Goal: Task Accomplishment & Management: Manage account settings

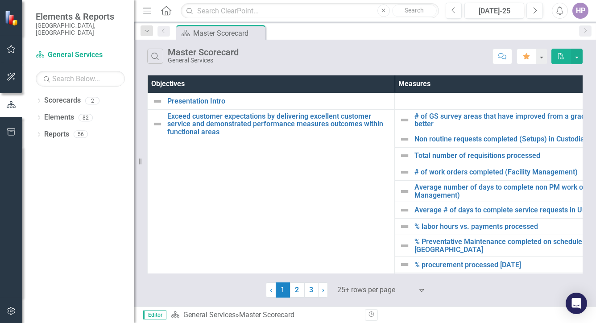
click at [8, 43] on button "button" at bounding box center [11, 49] width 20 height 19
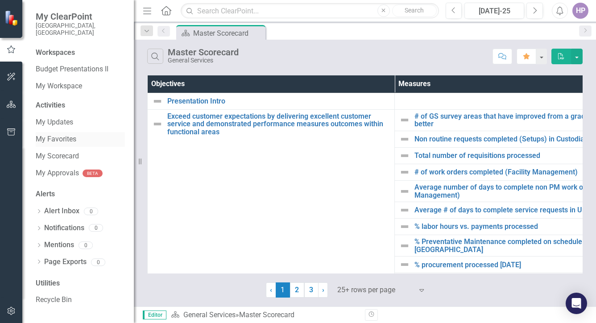
click at [50, 134] on link "My Favorites" at bounding box center [80, 139] width 89 height 10
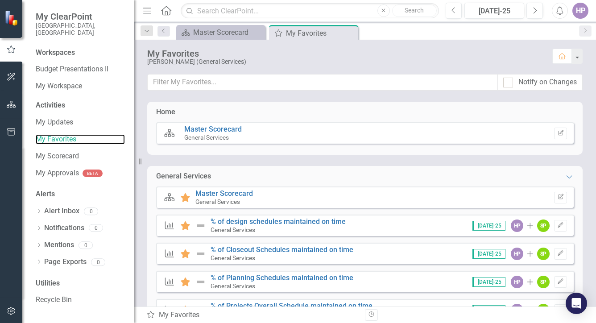
scroll to position [89, 0]
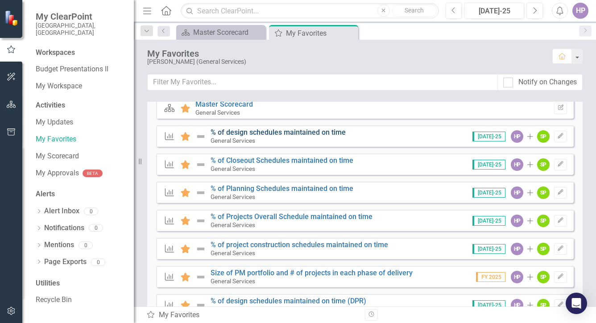
click at [275, 129] on link "% of design schedules maintained on time" at bounding box center [277, 132] width 135 height 8
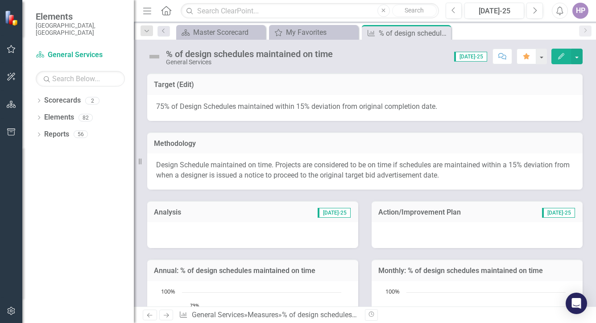
click at [248, 238] on div at bounding box center [252, 235] width 211 height 26
click at [247, 236] on div at bounding box center [252, 235] width 211 height 26
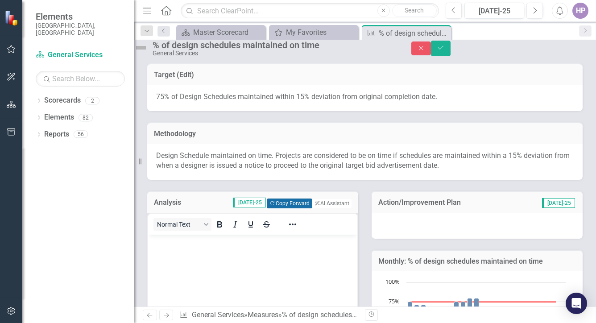
click at [276, 208] on button "Copy Forward Copy Forward" at bounding box center [289, 203] width 45 height 10
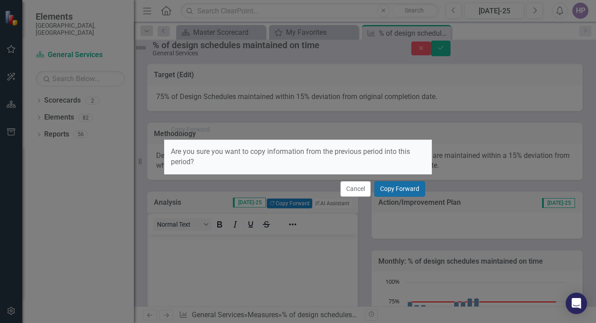
click at [422, 188] on button "Copy Forward" at bounding box center [399, 189] width 51 height 16
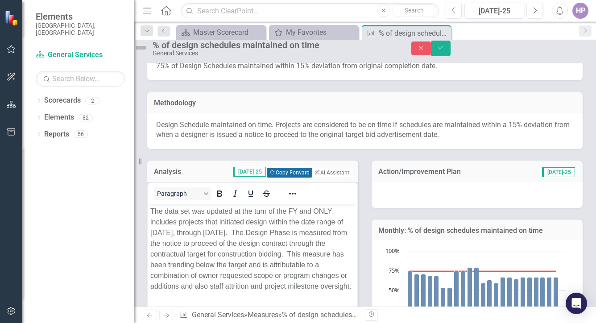
scroll to position [45, 0]
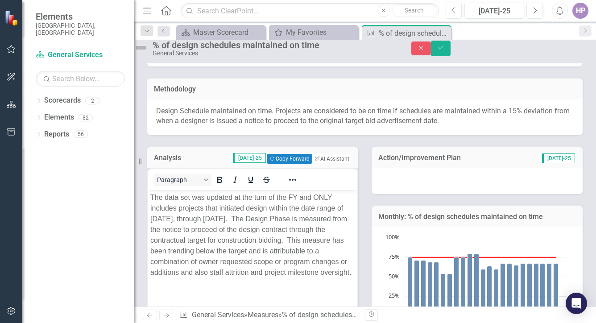
click at [432, 188] on div at bounding box center [476, 181] width 211 height 26
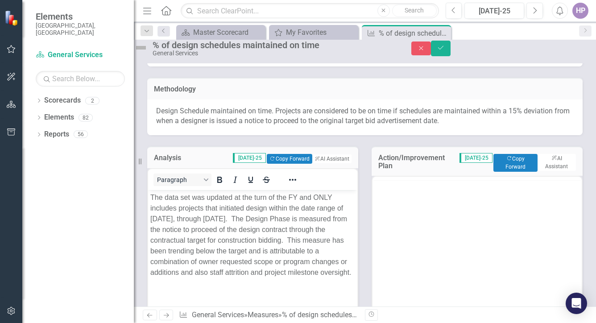
scroll to position [0, 0]
click at [511, 170] on button "Copy Forward Copy Forward" at bounding box center [515, 163] width 44 height 18
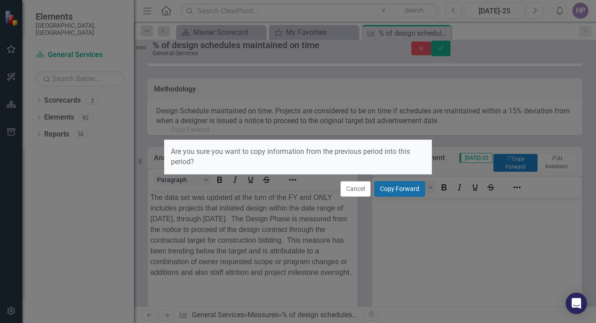
click at [409, 193] on button "Copy Forward" at bounding box center [399, 189] width 51 height 16
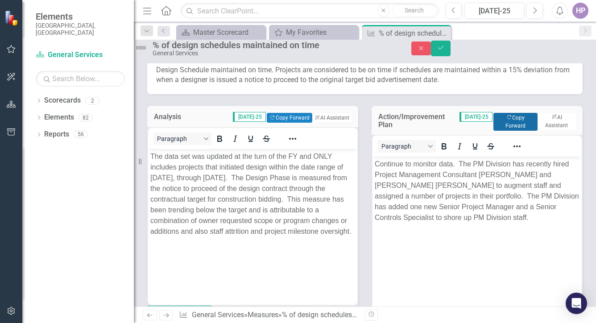
scroll to position [89, 0]
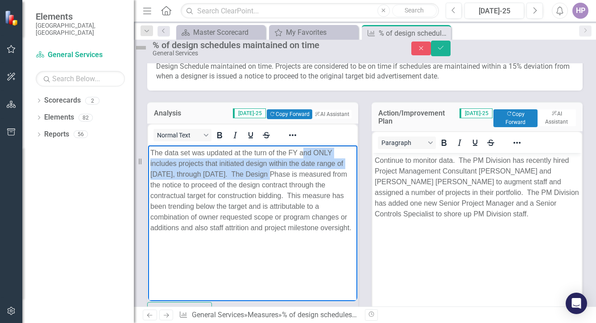
drag, startPoint x: 302, startPoint y: 151, endPoint x: 295, endPoint y: 171, distance: 21.3
click at [295, 171] on p "The data set was updated at the turn of the FY and ONLY includes projects that …" at bounding box center [252, 190] width 205 height 86
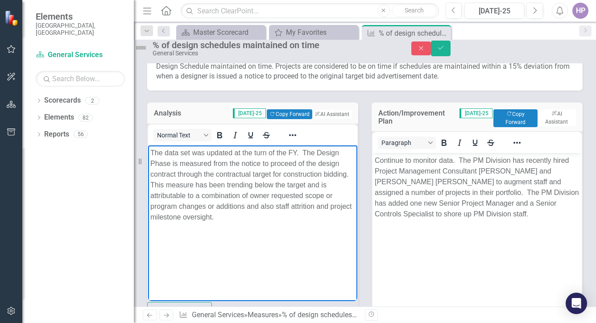
click at [276, 243] on body "The data set was updated at the turn of the FY. The Design Phase is measured fr…" at bounding box center [252, 212] width 209 height 134
click at [470, 239] on body "Continue to monitor data. The PM Division has recently hired Project Management…" at bounding box center [476, 220] width 209 height 134
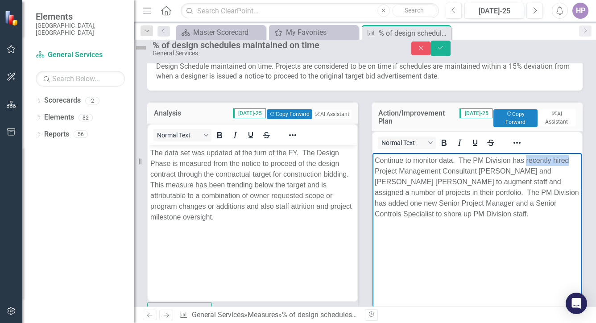
drag, startPoint x: 526, startPoint y: 159, endPoint x: 390, endPoint y: 170, distance: 136.9
click at [390, 170] on p "Continue to monitor data. The PM Division has recently hired Project Management…" at bounding box center [477, 187] width 205 height 64
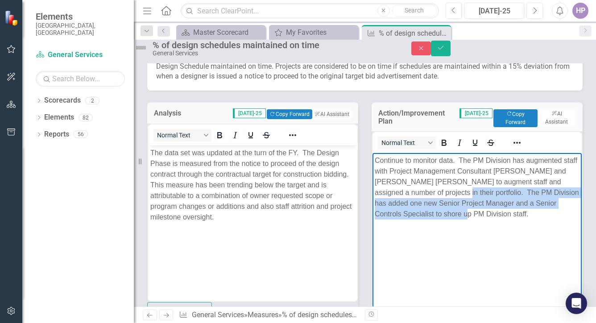
drag, startPoint x: 556, startPoint y: 214, endPoint x: 525, endPoint y: 191, distance: 38.6
click at [525, 191] on p "Continue to monitor data. The PM Division has augmented staff with Project Mana…" at bounding box center [477, 187] width 205 height 64
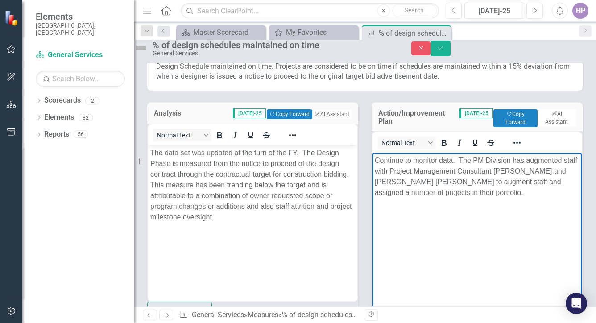
click at [478, 229] on body "Continue to monitor data. The PM Division has augmented staff with Project Mana…" at bounding box center [476, 220] width 209 height 134
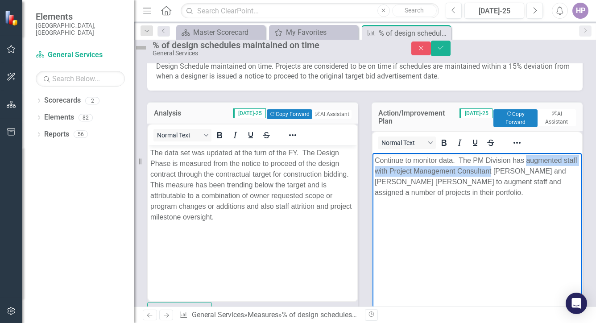
drag, startPoint x: 547, startPoint y: 170, endPoint x: 367, endPoint y: 173, distance: 179.7
click at [372, 173] on html "Continue to monitor data. The PM Division has augmented staff with Project Mana…" at bounding box center [476, 220] width 209 height 134
click at [455, 173] on p "Continue to monitor data. The PM Division has augmented staff with Project Mana…" at bounding box center [477, 176] width 205 height 43
drag, startPoint x: 440, startPoint y: 171, endPoint x: 747, endPoint y: 346, distance: 353.5
click at [372, 174] on html "Continue to monitor data. The PM Division has augmented staff with Project Mana…" at bounding box center [476, 220] width 209 height 134
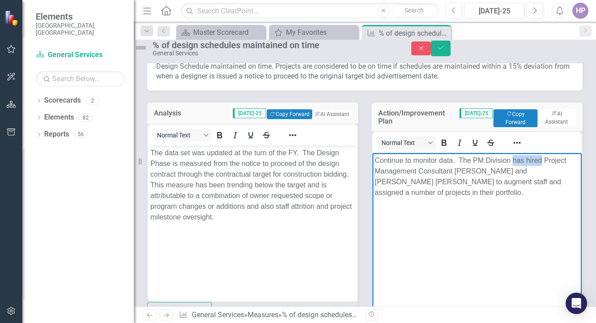
drag, startPoint x: 546, startPoint y: 158, endPoint x: 511, endPoint y: 160, distance: 34.8
click at [511, 160] on p "Continue to monitor data. The PM Division has hired Project Management Consulta…" at bounding box center [477, 176] width 205 height 43
click at [458, 190] on p "Continue to monitor data. The PM Division continues work with Project Managemen…" at bounding box center [477, 176] width 205 height 43
click at [491, 191] on p "Continue to monitor data. The PM Division continues work with Project Managemen…" at bounding box center [477, 182] width 205 height 54
click at [510, 193] on p "Continue to monitor data. The PM Division continues work with Project Managemen…" at bounding box center [477, 182] width 205 height 54
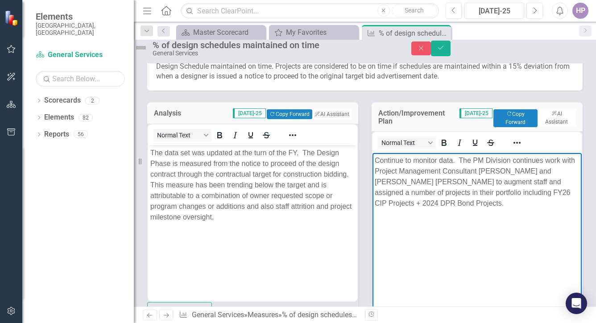
click at [497, 181] on p "Continue to monitor data. The PM Division continues work with Project Managemen…" at bounding box center [477, 182] width 205 height 54
click at [517, 192] on p "Continue to monitor data. The PM Division continues work with Project Managemen…" at bounding box center [477, 182] width 205 height 54
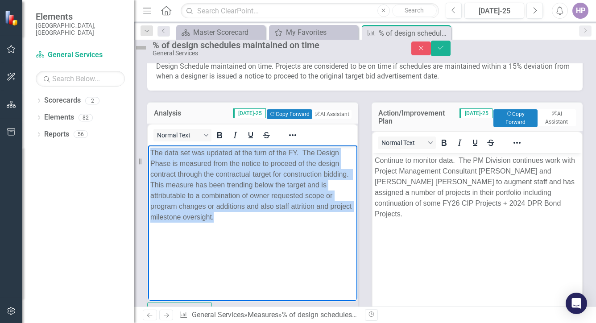
drag, startPoint x: 325, startPoint y: 217, endPoint x: 243, endPoint y: 316, distance: 128.6
click at [148, 152] on html "The data set was updated at the turn of the FY. The Design Phase is measured fr…" at bounding box center [252, 212] width 209 height 134
copy p "The data set was updated at the turn of the FY. The Design Phase is measured fr…"
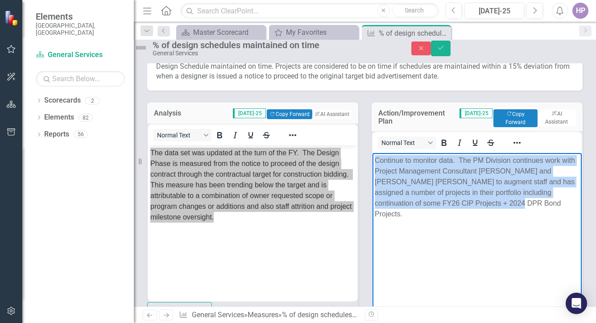
drag, startPoint x: 554, startPoint y: 203, endPoint x: 364, endPoint y: 145, distance: 198.7
click at [372, 153] on html "Continue to monitor data. The PM Division continues work with Project Managemen…" at bounding box center [476, 220] width 209 height 134
copy p "Continue to monitor data. The PM Division continues work with Project Managemen…"
click at [445, 261] on body "Continue to monitor data. The PM Division continues work with Project Managemen…" at bounding box center [476, 220] width 209 height 134
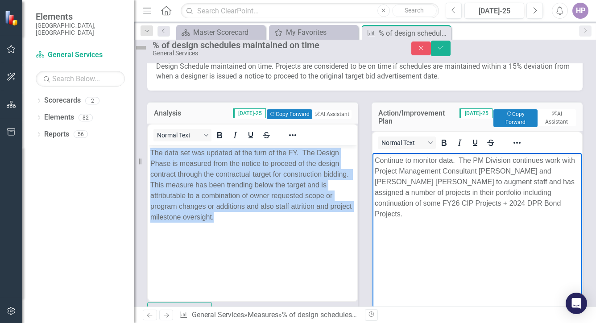
click at [247, 247] on body "The data set was updated at the turn of the FY. The Design Phase is measured fr…" at bounding box center [252, 212] width 209 height 134
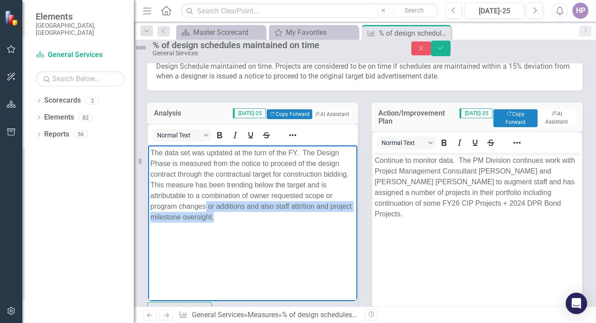
drag, startPoint x: 324, startPoint y: 217, endPoint x: 291, endPoint y: 204, distance: 35.4
click at [291, 204] on p "The data set was updated at the turn of the FY. The Design Phase is measured fr…" at bounding box center [252, 184] width 205 height 75
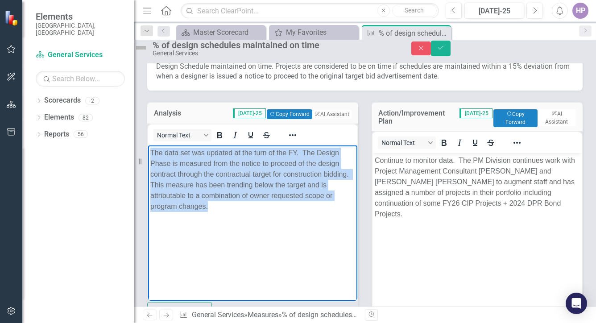
drag, startPoint x: 299, startPoint y: 203, endPoint x: 294, endPoint y: 317, distance: 113.8
click at [148, 153] on html "The data set was updated at the turn of the FY. The Design Phase is measured fr…" at bounding box center [252, 212] width 209 height 134
copy p "The data set was updated at the turn of the FY. The Design Phase is measured fr…"
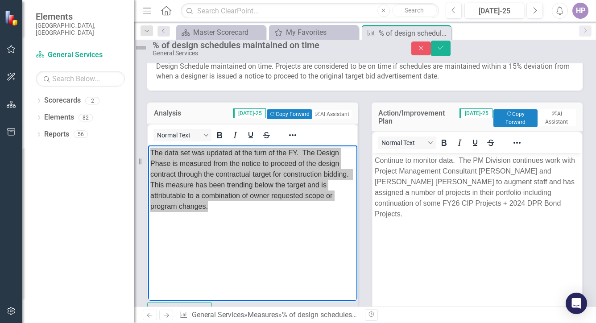
click at [399, 257] on body "Continue to monitor data. The PM Division continues work with Project Managemen…" at bounding box center [476, 220] width 209 height 134
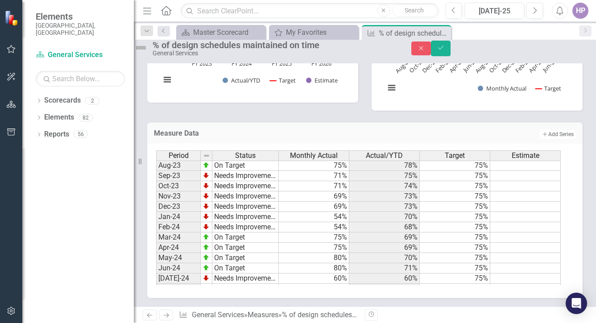
scroll to position [451, 0]
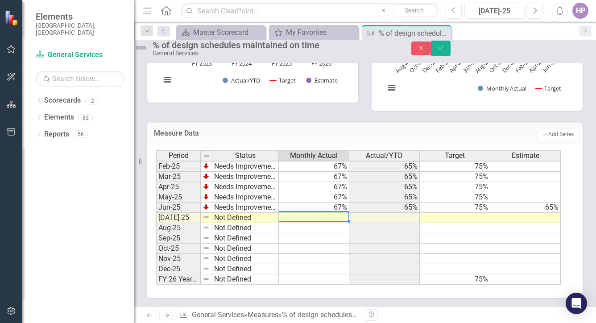
click at [347, 213] on td at bounding box center [314, 218] width 70 height 10
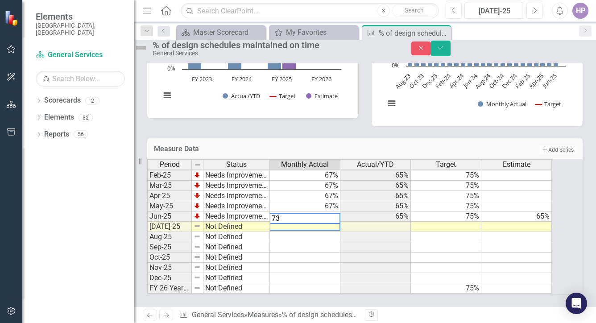
click at [361, 252] on td at bounding box center [375, 257] width 70 height 10
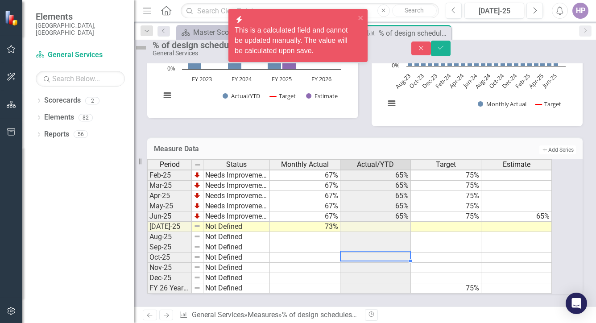
click at [552, 222] on td at bounding box center [516, 227] width 70 height 10
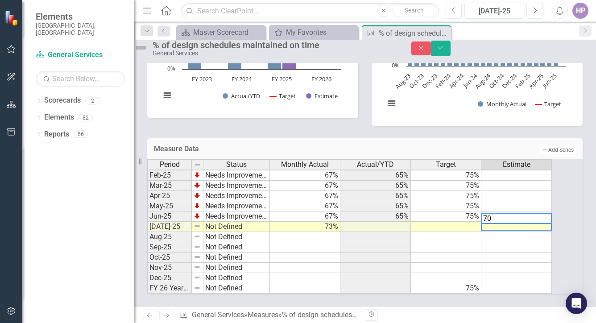
type textarea "70"
click at [509, 263] on td at bounding box center [516, 268] width 70 height 10
click at [148, 50] on img at bounding box center [141, 48] width 14 height 14
click at [148, 53] on img at bounding box center [141, 48] width 14 height 14
click at [148, 54] on img at bounding box center [141, 48] width 14 height 14
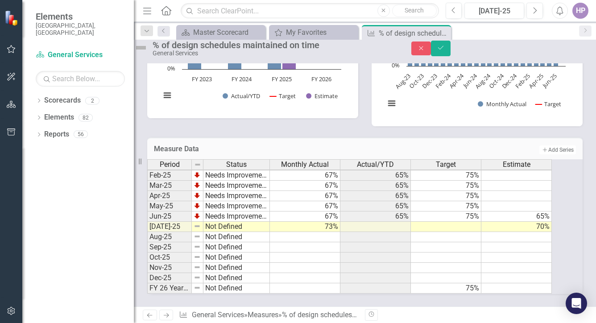
click at [148, 54] on img at bounding box center [141, 48] width 14 height 14
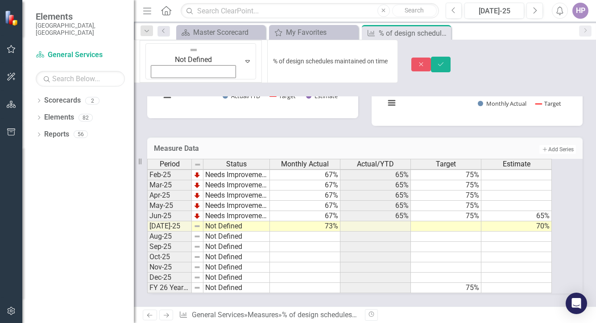
scroll to position [521, 0]
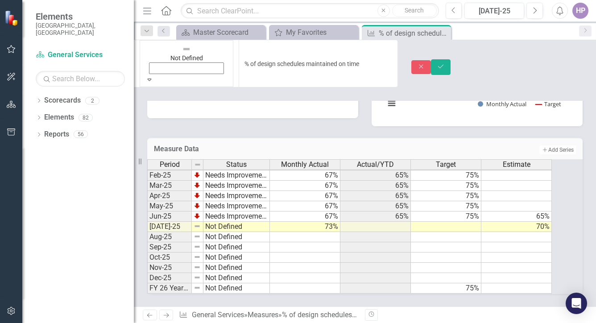
click at [182, 54] on img at bounding box center [186, 49] width 9 height 9
click at [445, 63] on icon "Save" at bounding box center [441, 66] width 8 height 6
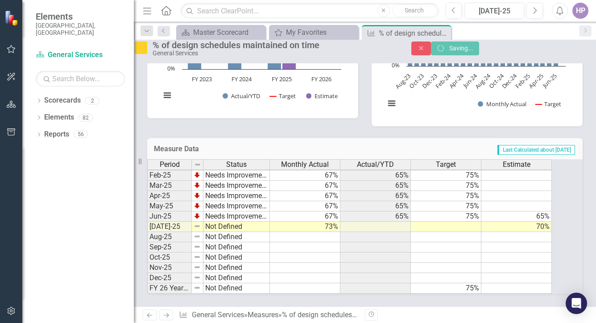
scroll to position [370, 0]
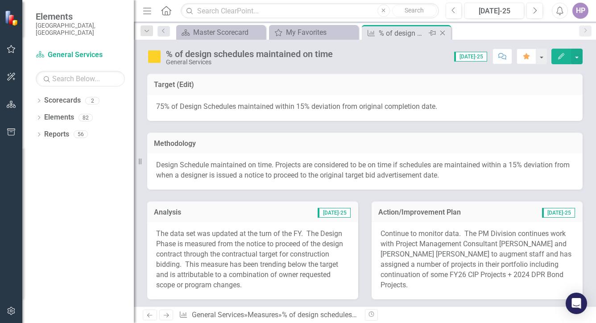
click at [441, 33] on icon "Close" at bounding box center [442, 32] width 9 height 7
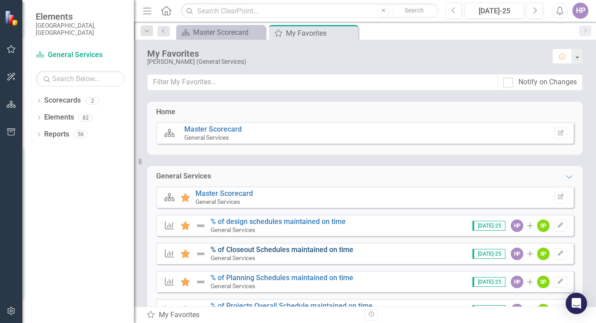
click at [269, 249] on link "% of Closeout Schedules maintained on time" at bounding box center [281, 249] width 143 height 8
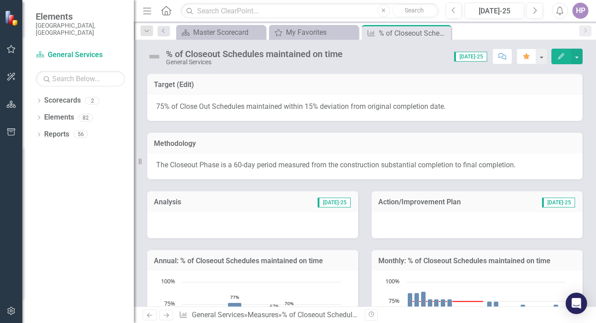
click at [222, 224] on div at bounding box center [252, 225] width 211 height 26
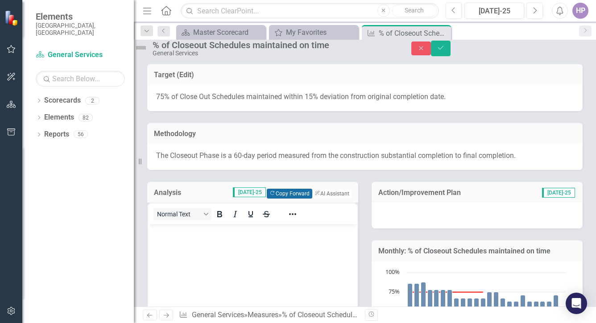
click at [284, 198] on button "Copy Forward Copy Forward" at bounding box center [289, 194] width 45 height 10
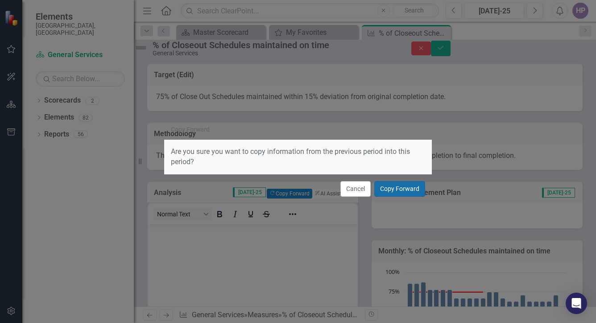
click at [405, 191] on button "Copy Forward" at bounding box center [399, 189] width 51 height 16
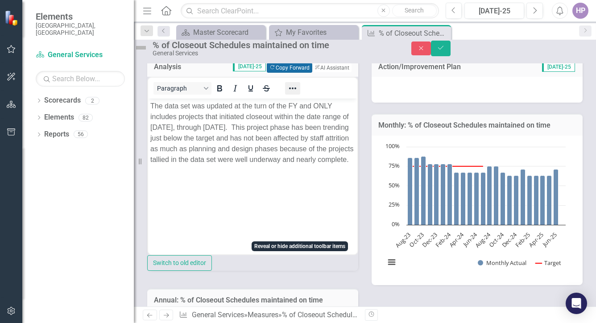
scroll to position [134, 0]
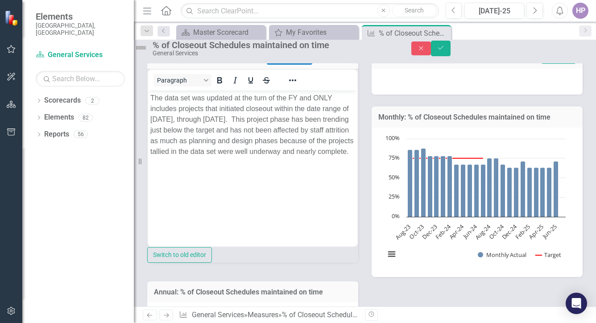
click at [466, 90] on div at bounding box center [476, 82] width 211 height 26
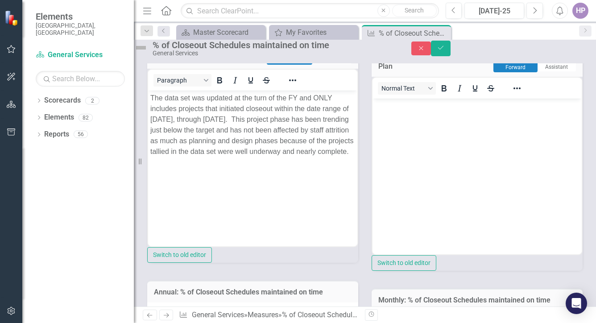
scroll to position [45, 0]
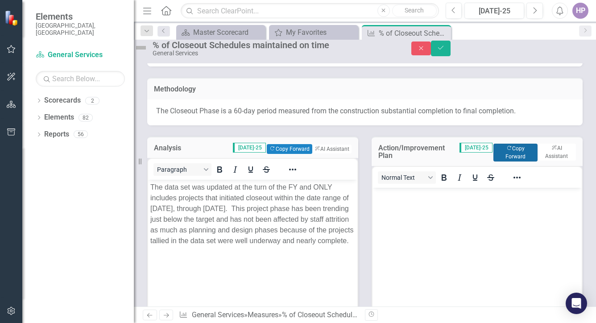
click at [501, 161] on button "Copy Forward Copy Forward" at bounding box center [515, 153] width 44 height 18
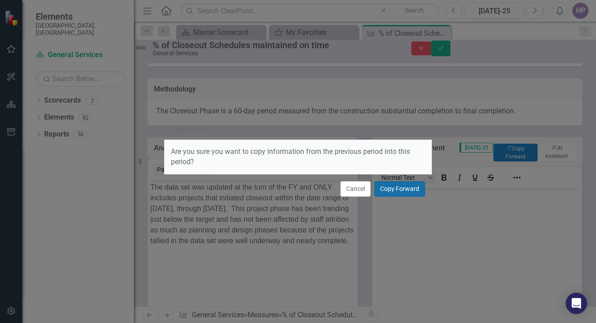
click at [391, 188] on button "Copy Forward" at bounding box center [399, 189] width 51 height 16
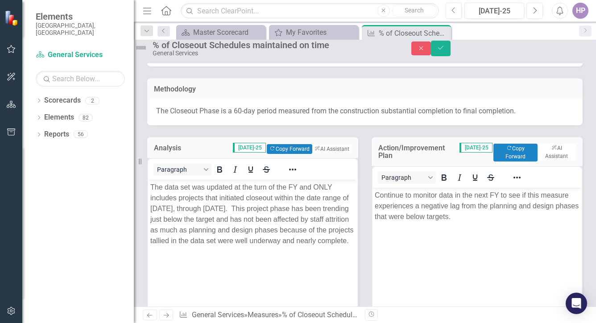
click at [397, 250] on body "Continue to monitor data in the next FY to see if this measure experiences a ne…" at bounding box center [476, 254] width 209 height 134
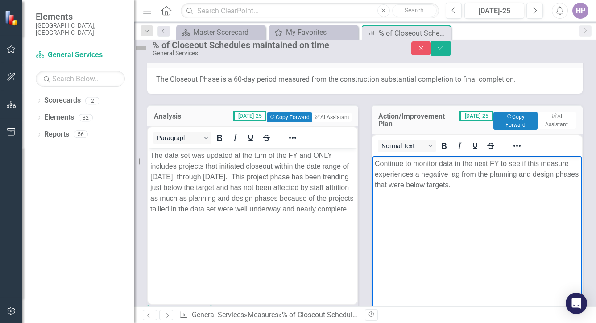
scroll to position [89, 0]
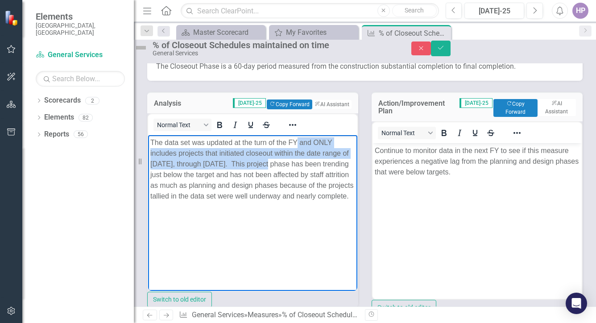
drag, startPoint x: 296, startPoint y: 164, endPoint x: 296, endPoint y: 141, distance: 22.7
click at [296, 141] on p "The data set was updated at the turn of the FY and ONLY includes projects that …" at bounding box center [252, 169] width 205 height 64
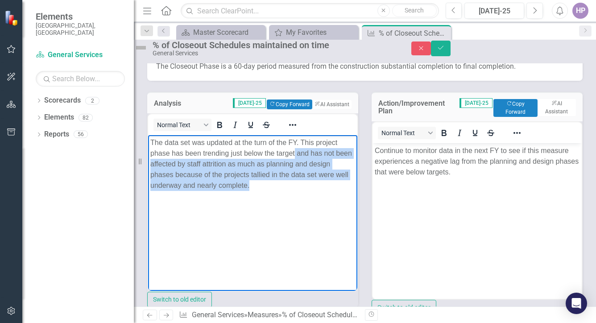
drag, startPoint x: 205, startPoint y: 196, endPoint x: 317, endPoint y: 152, distance: 120.6
click at [317, 152] on p "The data set was updated at the turn of the FY. This project phase has been tre…" at bounding box center [252, 164] width 205 height 54
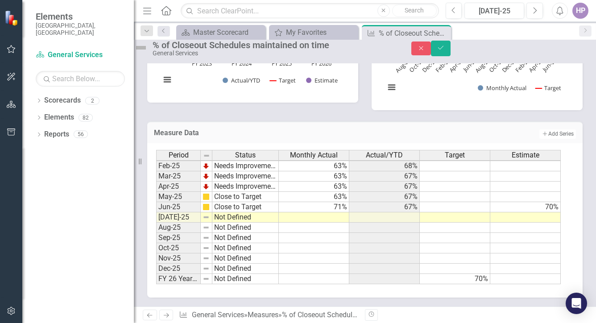
scroll to position [512, 0]
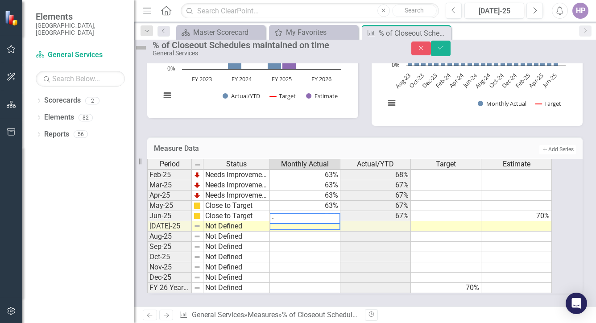
click at [369, 242] on td at bounding box center [375, 247] width 70 height 10
click at [293, 213] on textarea "-" at bounding box center [304, 218] width 71 height 11
drag, startPoint x: 286, startPoint y: 211, endPoint x: 269, endPoint y: 206, distance: 17.2
click at [269, 206] on div "Period Status Monthly Actual Actual/YTD Target Estimate Feb-24 On Target 78% 82…" at bounding box center [352, 226] width 411 height 135
click at [340, 252] on td at bounding box center [305, 257] width 70 height 10
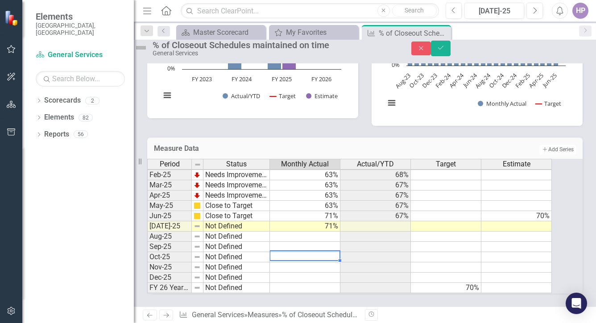
click at [463, 221] on td at bounding box center [446, 226] width 70 height 10
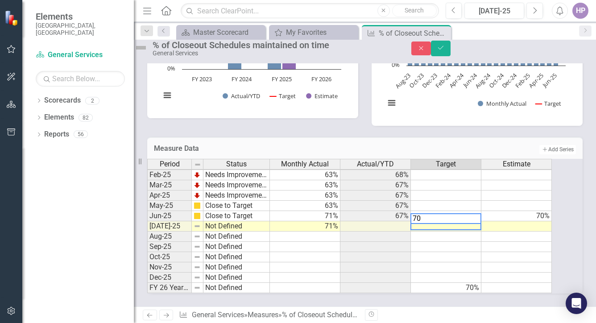
type textarea "70"
click at [451, 242] on td at bounding box center [446, 247] width 70 height 10
click at [148, 49] on img at bounding box center [141, 48] width 14 height 14
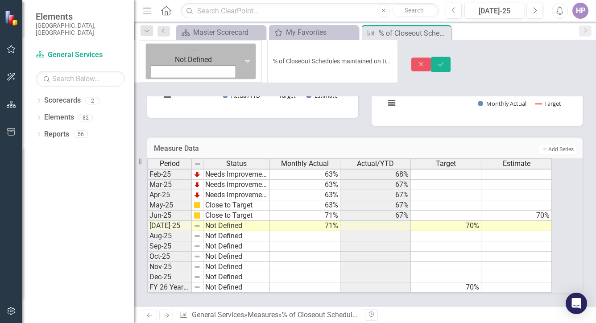
click at [189, 51] on img at bounding box center [193, 49] width 9 height 9
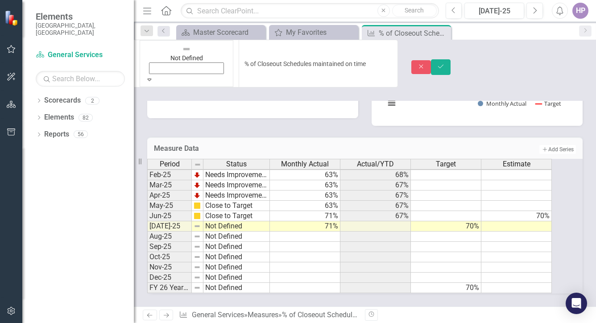
click at [445, 63] on icon "Save" at bounding box center [441, 66] width 8 height 6
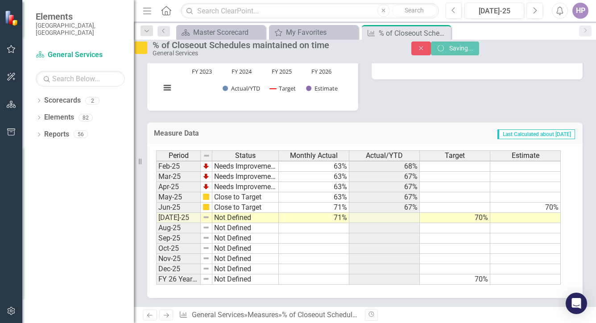
scroll to position [360, 0]
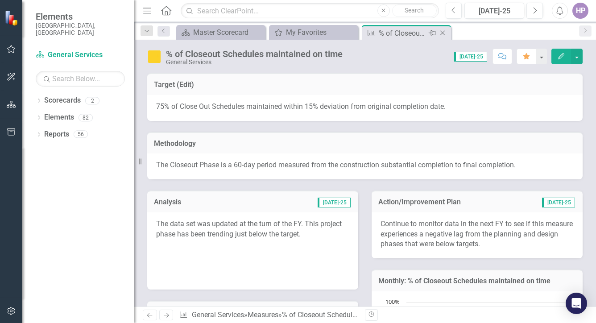
click at [446, 32] on icon "Close" at bounding box center [442, 32] width 9 height 7
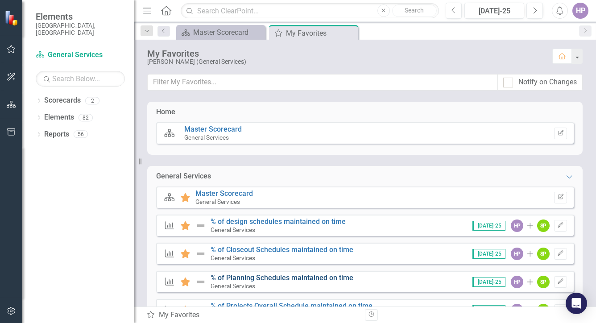
click at [241, 275] on link "% of Planning Schedules maintained on time" at bounding box center [281, 277] width 143 height 8
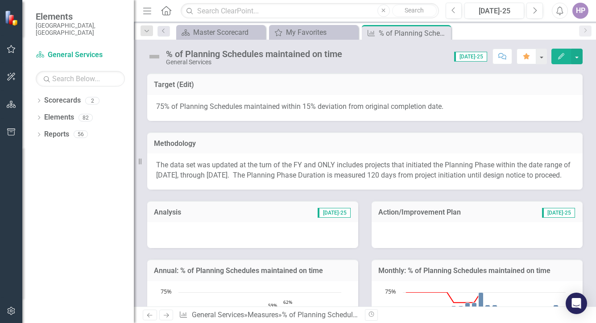
click at [187, 248] on div at bounding box center [252, 235] width 211 height 26
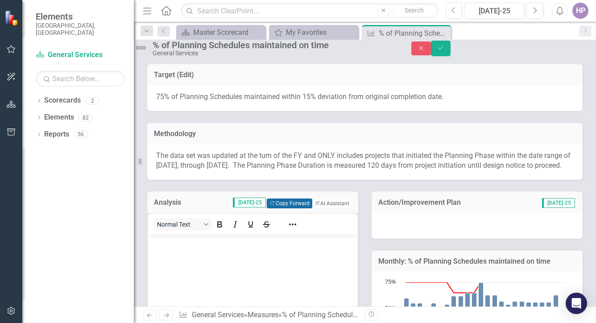
click at [287, 208] on button "Copy Forward Copy Forward" at bounding box center [289, 203] width 45 height 10
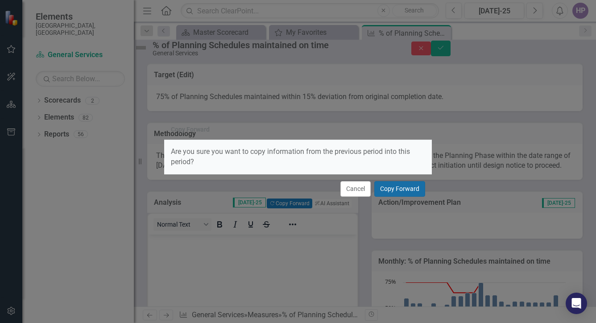
click at [408, 185] on button "Copy Forward" at bounding box center [399, 189] width 51 height 16
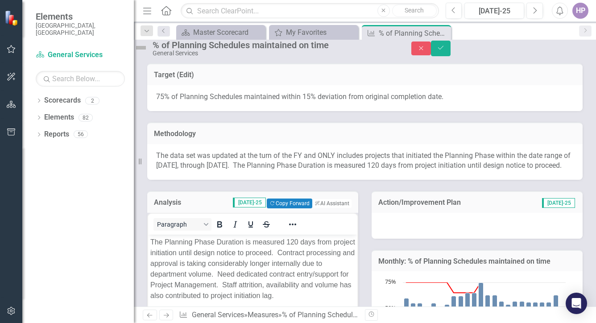
click at [451, 239] on div at bounding box center [476, 226] width 211 height 26
click at [445, 239] on div at bounding box center [476, 226] width 211 height 26
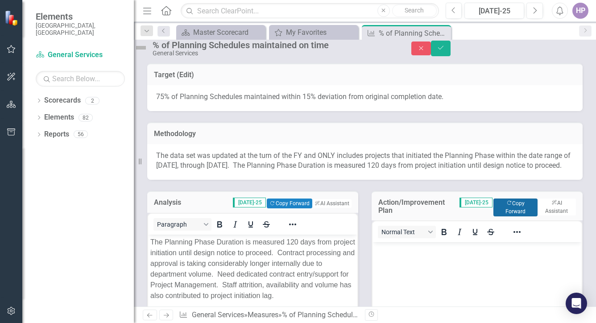
click at [519, 216] on button "Copy Forward Copy Forward" at bounding box center [515, 207] width 44 height 18
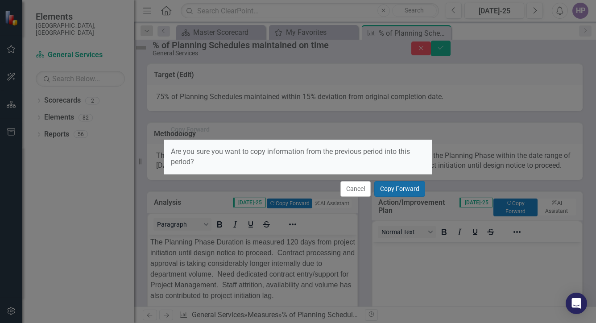
click at [403, 187] on button "Copy Forward" at bounding box center [399, 189] width 51 height 16
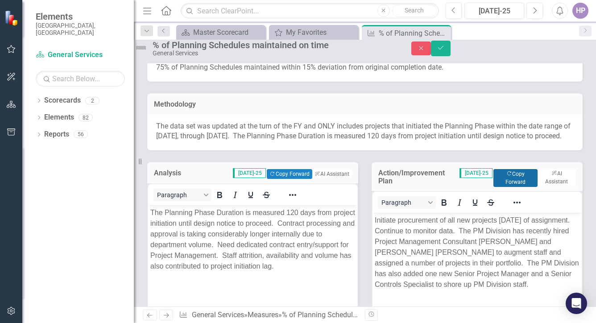
scroll to position [45, 0]
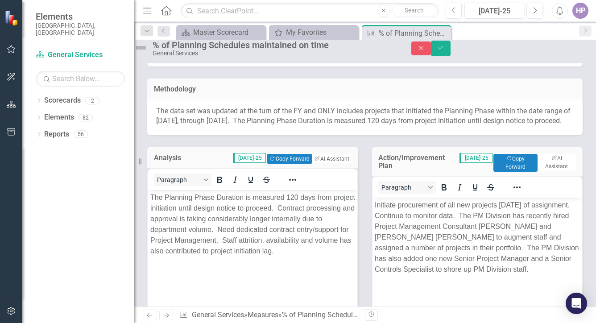
click at [252, 127] on p "The data set was updated at the turn of the FY and ONLY includes projects that …" at bounding box center [364, 116] width 417 height 21
click at [277, 127] on p "The data set was updated at the turn of the FY and ONLY includes projects that …" at bounding box center [364, 116] width 417 height 21
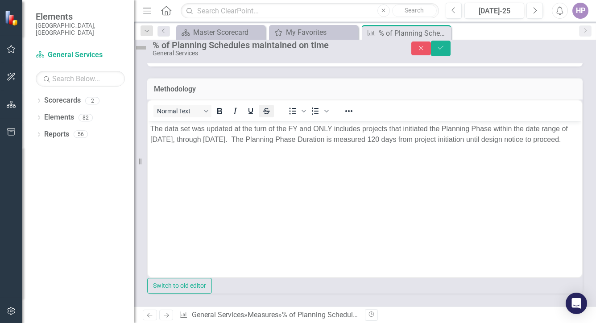
scroll to position [0, 0]
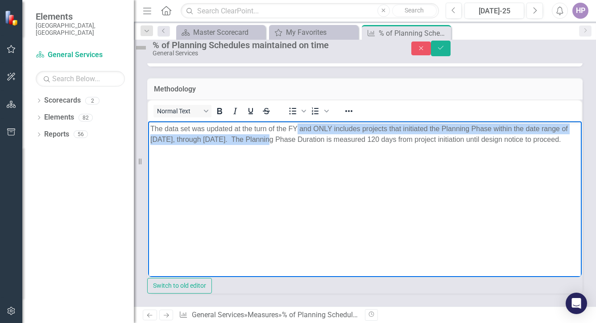
drag, startPoint x: 294, startPoint y: 140, endPoint x: 296, endPoint y: 124, distance: 15.3
click at [296, 124] on p "The data set was updated at the turn of the FY and ONLY includes projects that …" at bounding box center [364, 133] width 429 height 21
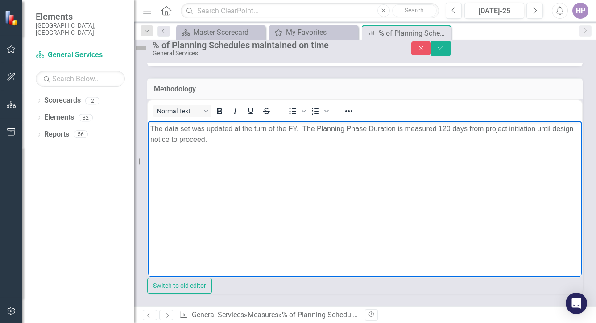
click at [283, 179] on body "The data set was updated at the turn of the FY. The Planning Phase Duration is …" at bounding box center [364, 188] width 433 height 134
click at [431, 90] on div "Methodology" at bounding box center [364, 89] width 435 height 22
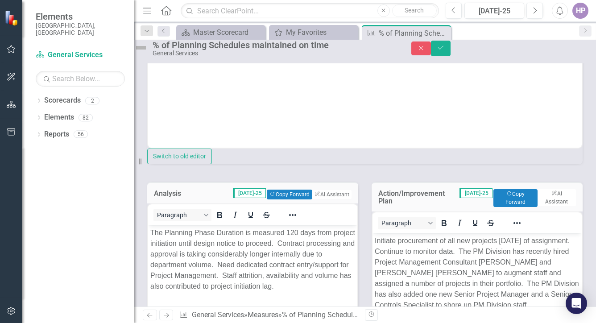
scroll to position [268, 0]
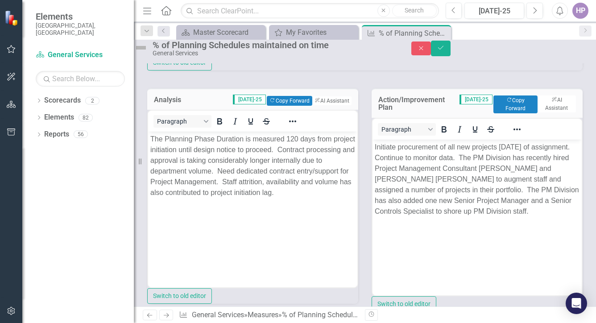
click at [460, 258] on body "Initiate procurement of all new projects within 120 days of assignment. Continu…" at bounding box center [476, 206] width 209 height 134
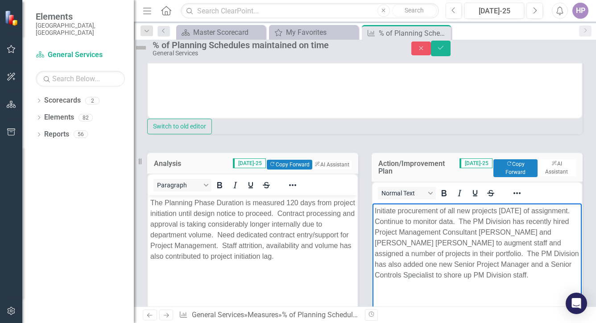
scroll to position [312, 0]
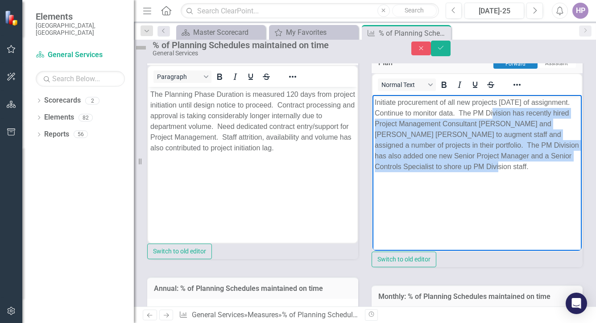
drag, startPoint x: 502, startPoint y: 112, endPoint x: 530, endPoint y: 169, distance: 63.8
click at [530, 169] on p "Initiate procurement of all new projects within 120 days of assignment. Continu…" at bounding box center [477, 134] width 205 height 75
paste body "Rich Text Area. Press ALT-0 for help."
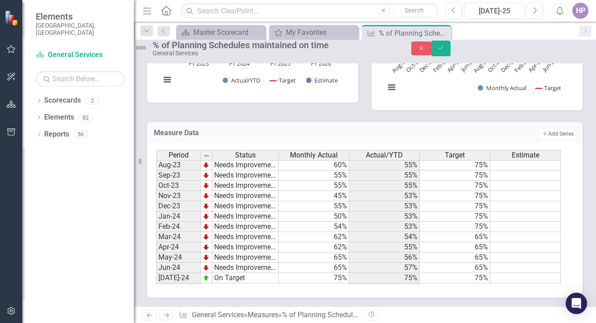
scroll to position [451, 0]
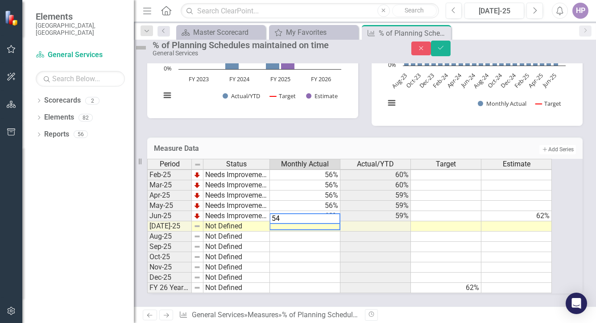
click at [367, 252] on td at bounding box center [375, 257] width 70 height 10
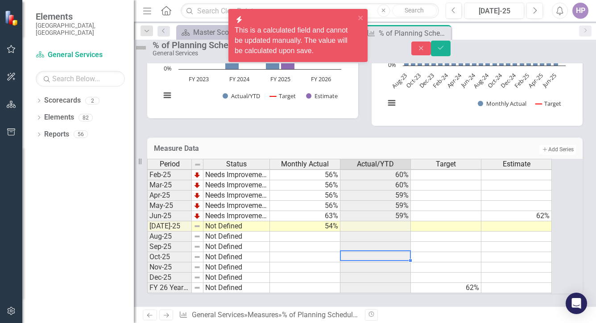
click at [478, 221] on td at bounding box center [446, 226] width 70 height 10
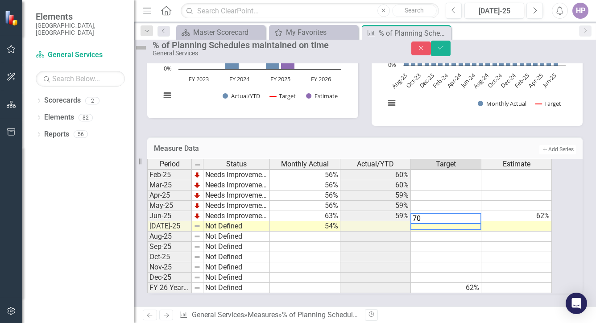
type textarea "70"
click at [439, 252] on td at bounding box center [446, 257] width 70 height 10
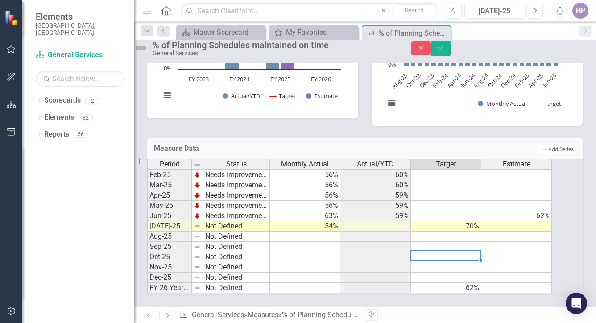
click at [148, 48] on img at bounding box center [141, 48] width 14 height 14
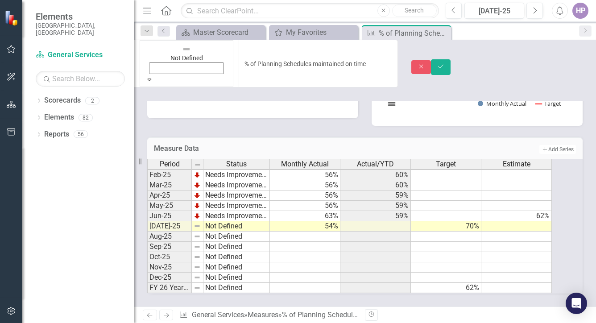
click at [149, 48] on div "Not Defined" at bounding box center [186, 59] width 82 height 32
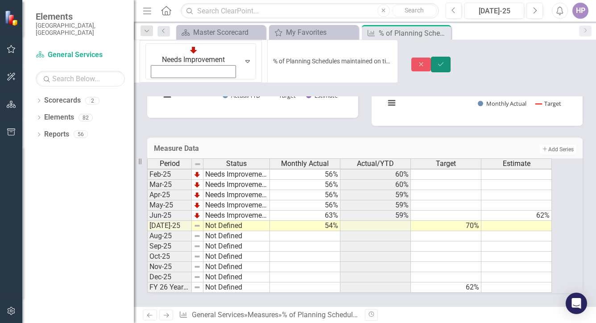
click at [445, 61] on icon "Save" at bounding box center [441, 64] width 8 height 6
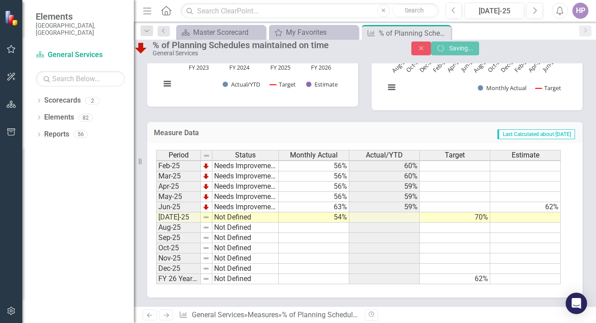
scroll to position [394, 0]
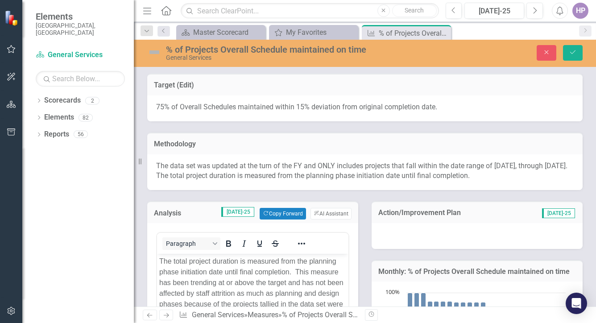
click at [421, 241] on div at bounding box center [476, 236] width 211 height 26
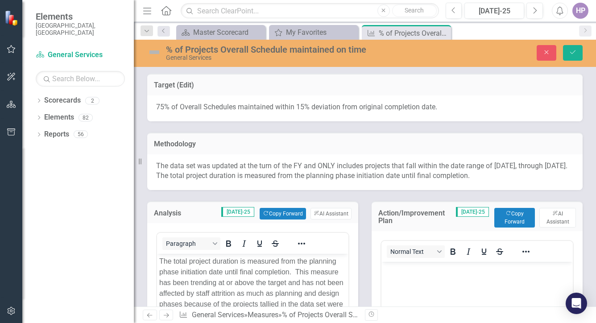
click at [421, 241] on div "Normal Text" at bounding box center [476, 251] width 191 height 21
click at [501, 218] on button "Copy Forward Copy Forward" at bounding box center [514, 218] width 41 height 20
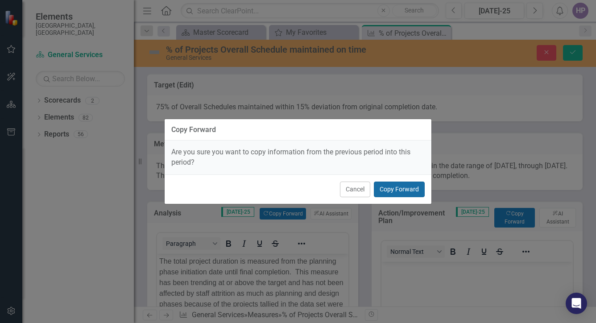
click at [403, 194] on button "Copy Forward" at bounding box center [399, 189] width 51 height 16
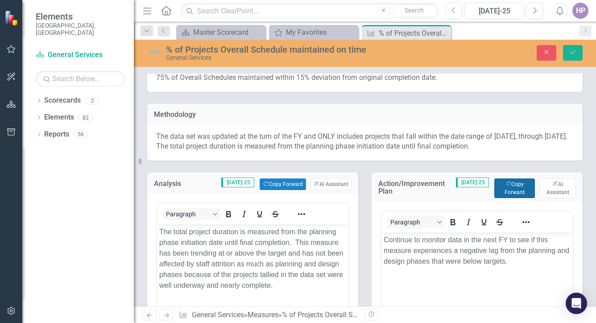
scroll to position [45, 0]
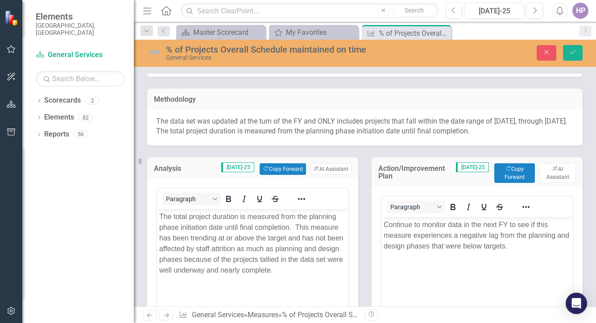
click at [203, 126] on p "The data set was updated at the turn of the FY and ONLY includes projects that …" at bounding box center [364, 126] width 417 height 21
click at [202, 131] on p "The data set was updated at the turn of the FY and ONLY includes projects that …" at bounding box center [364, 126] width 417 height 21
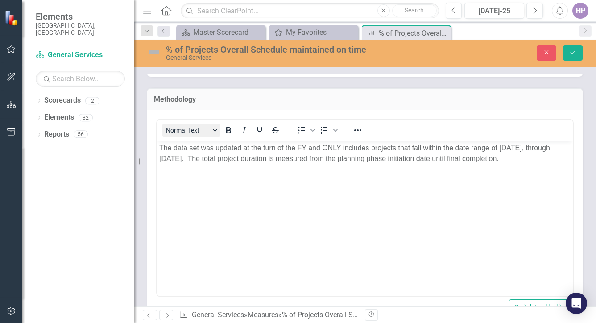
scroll to position [0, 0]
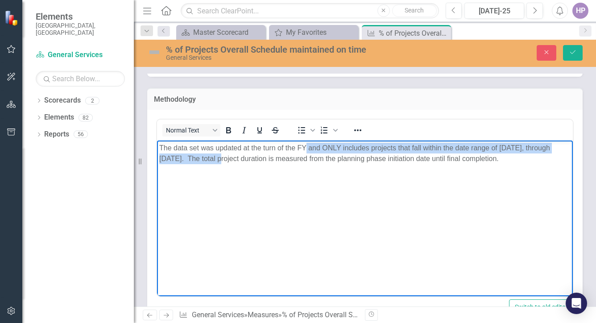
drag, startPoint x: 231, startPoint y: 159, endPoint x: 305, endPoint y: 143, distance: 74.8
click at [305, 143] on p "The data set was updated at the turn of the FY and ONLY includes projects that …" at bounding box center [364, 152] width 411 height 21
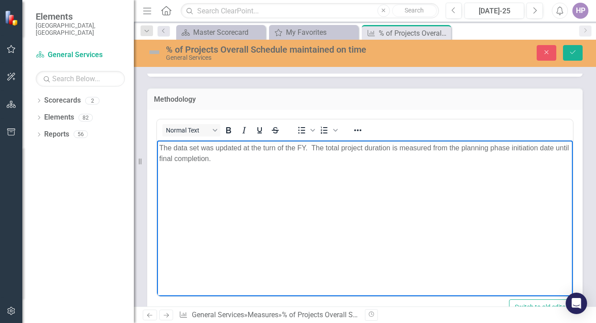
click at [324, 210] on body "The data set was updated at the turn of the FY. The total project duration is m…" at bounding box center [365, 207] width 416 height 134
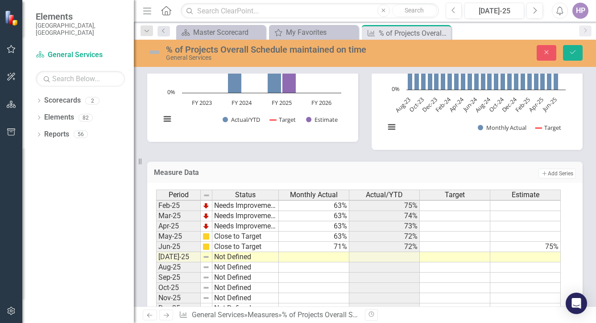
scroll to position [706, 0]
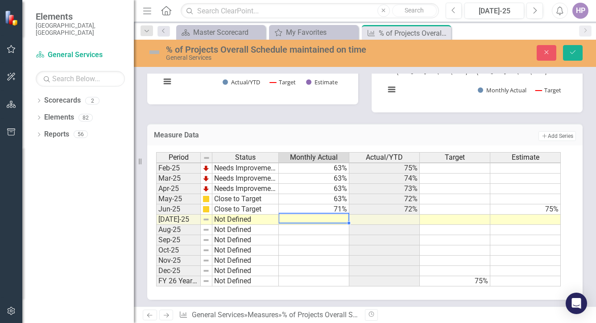
click at [342, 214] on td at bounding box center [314, 219] width 70 height 10
type textarea "71"
click at [332, 235] on td at bounding box center [314, 240] width 70 height 10
click at [150, 57] on img at bounding box center [154, 52] width 14 height 14
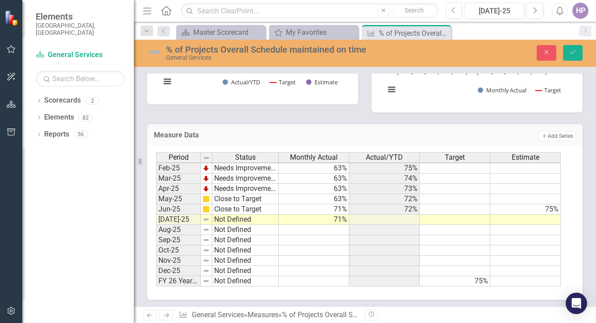
scroll to position [706, 0]
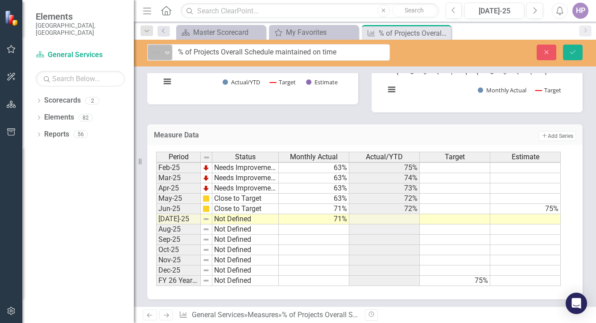
click at [163, 53] on icon "Expand" at bounding box center [167, 52] width 9 height 7
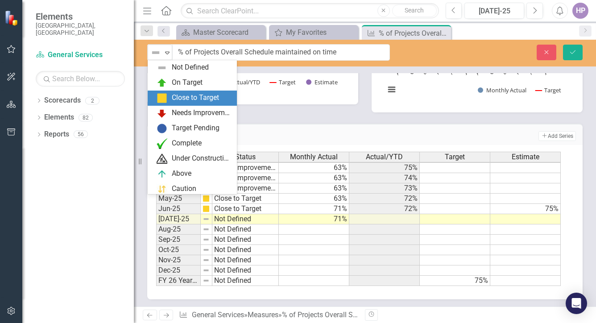
click at [177, 98] on div "Close to Target" at bounding box center [195, 98] width 47 height 10
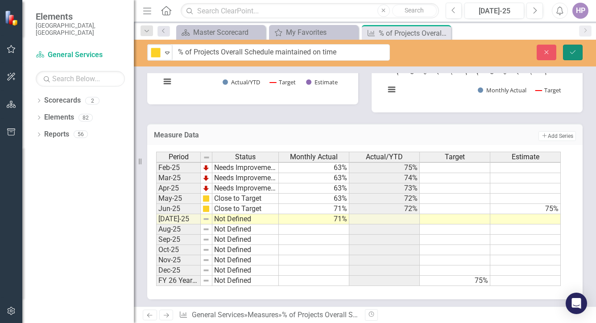
click at [574, 54] on icon "Save" at bounding box center [573, 52] width 8 height 6
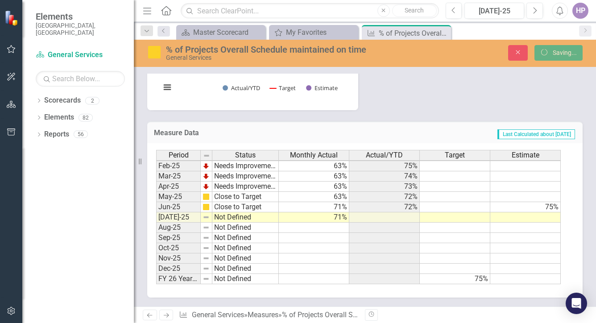
scroll to position [384, 0]
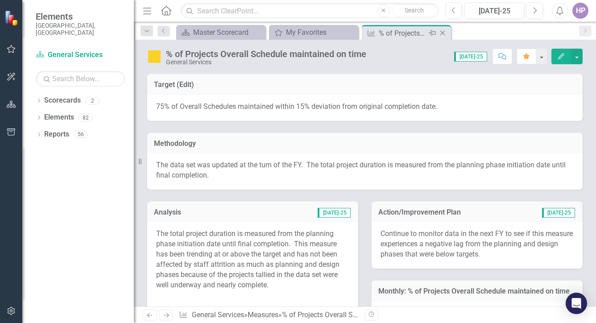
click at [440, 31] on icon "Close" at bounding box center [442, 32] width 9 height 7
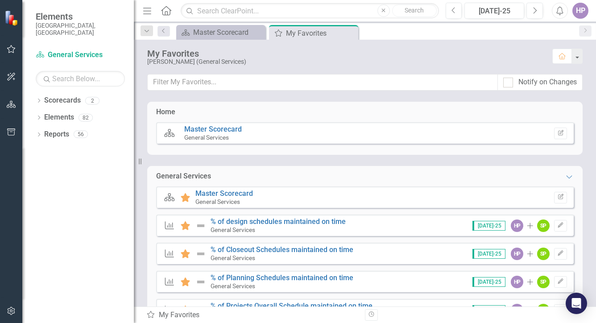
scroll to position [89, 0]
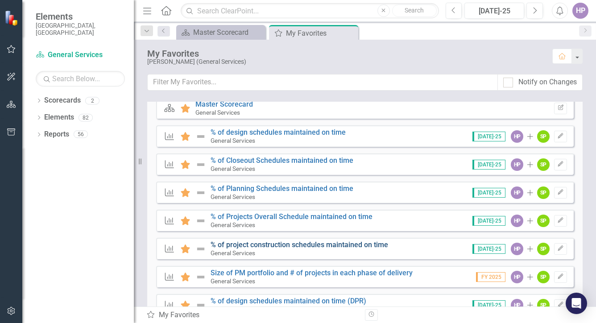
click at [255, 245] on link "% of project construction schedules maintained on time" at bounding box center [298, 244] width 177 height 8
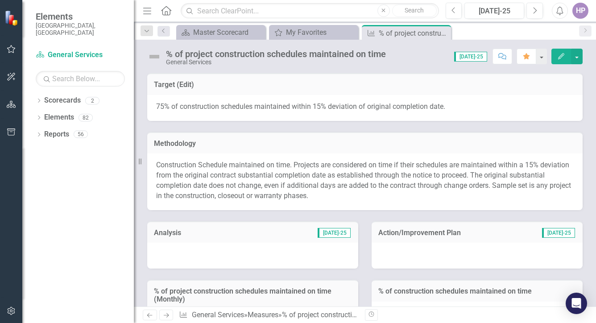
click at [235, 235] on h3 "Analysis" at bounding box center [198, 233] width 88 height 8
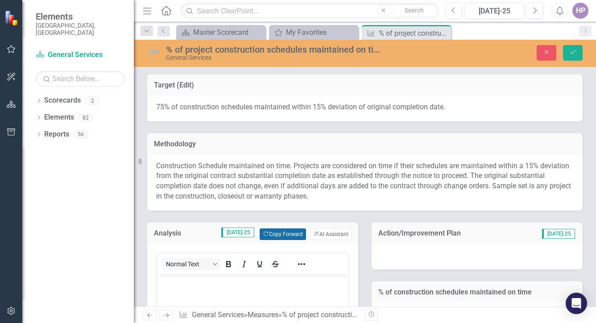
click at [289, 235] on button "Copy Forward Copy Forward" at bounding box center [283, 234] width 46 height 12
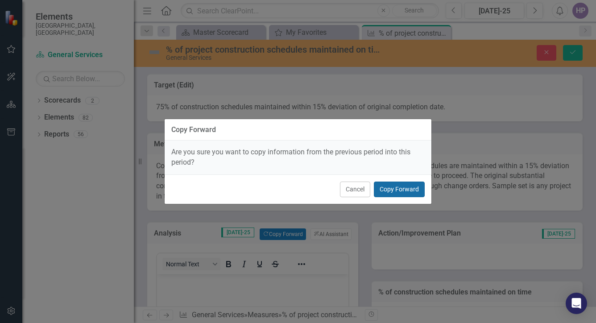
click at [412, 190] on button "Copy Forward" at bounding box center [399, 189] width 51 height 16
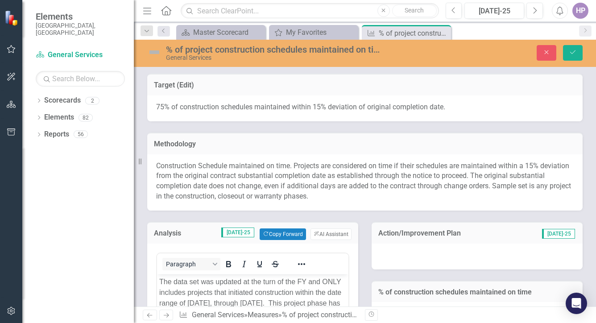
click at [417, 258] on div at bounding box center [476, 256] width 211 height 26
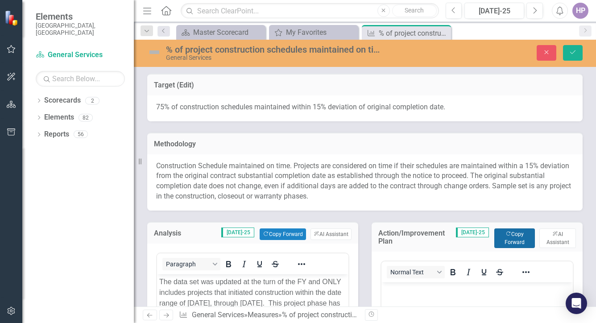
click at [518, 233] on button "Copy Forward Copy Forward" at bounding box center [514, 238] width 41 height 20
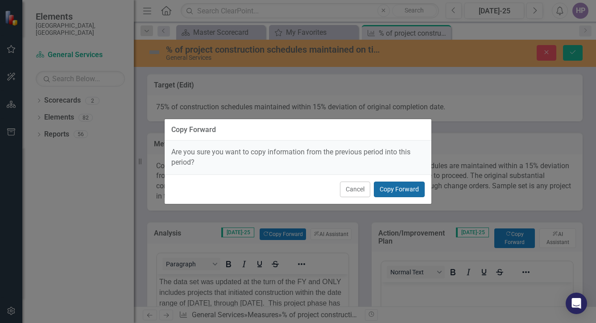
click at [387, 188] on button "Copy Forward" at bounding box center [399, 189] width 51 height 16
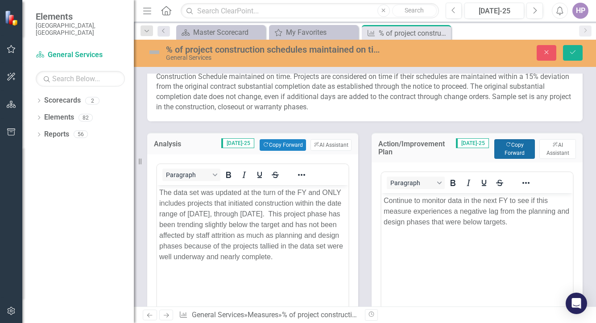
scroll to position [134, 0]
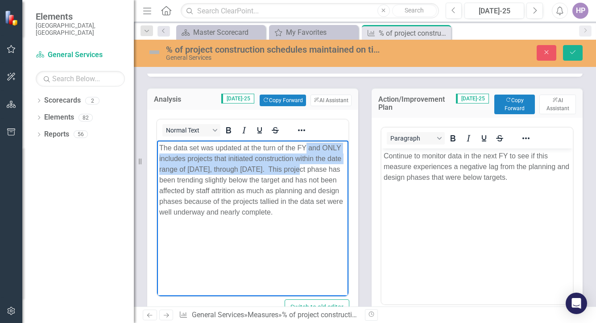
drag, startPoint x: 299, startPoint y: 169, endPoint x: 306, endPoint y: 150, distance: 20.5
click at [306, 150] on p "The data set was updated at the turn of the FY and ONLY includes projects that …" at bounding box center [252, 180] width 187 height 75
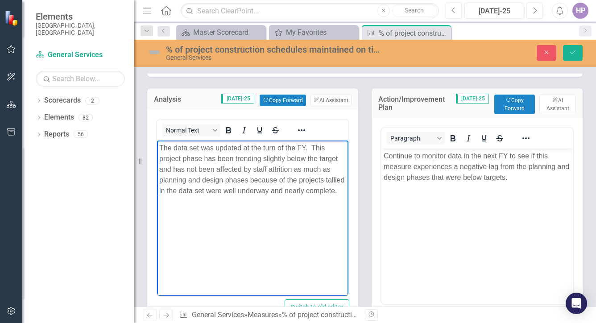
click at [244, 218] on body "The data set was updated at the turn of the FY. This project phase has been tre…" at bounding box center [252, 207] width 191 height 134
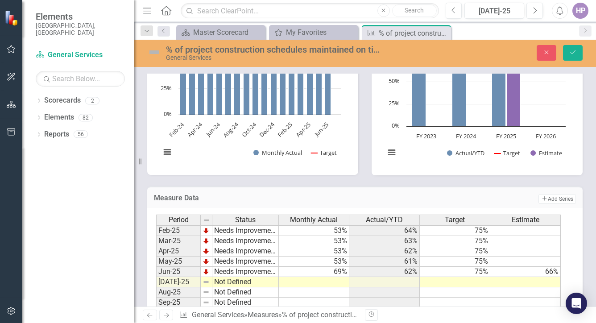
scroll to position [490, 0]
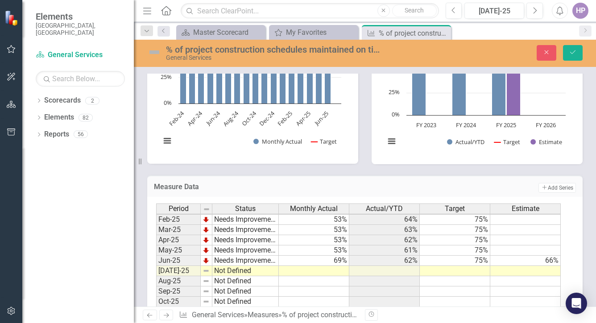
click at [326, 266] on td at bounding box center [314, 271] width 70 height 10
type textarea "57"
click at [316, 297] on td at bounding box center [314, 302] width 70 height 10
click at [458, 266] on td at bounding box center [455, 271] width 70 height 10
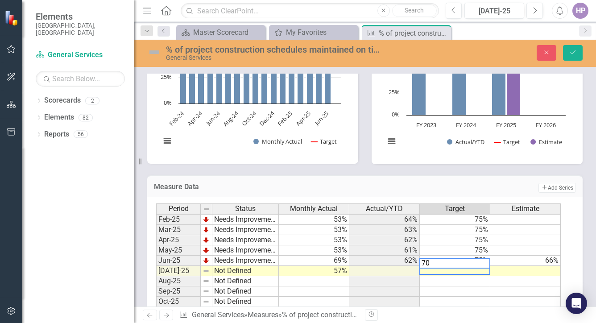
type textarea "70"
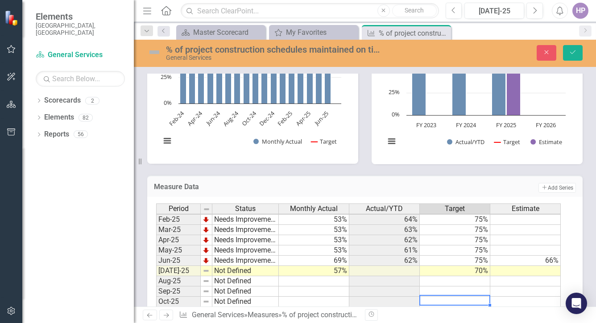
click at [444, 297] on td at bounding box center [455, 302] width 70 height 10
click at [207, 268] on img at bounding box center [205, 270] width 7 height 7
click at [155, 52] on img at bounding box center [154, 52] width 14 height 14
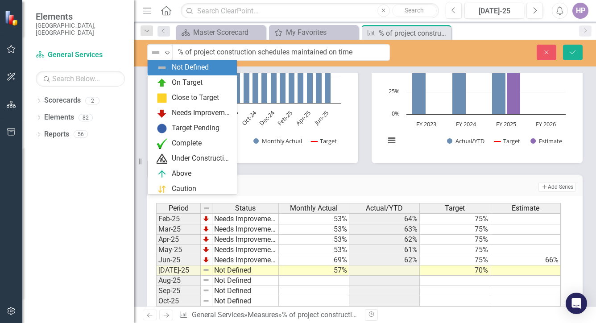
click at [155, 52] on img at bounding box center [155, 52] width 11 height 11
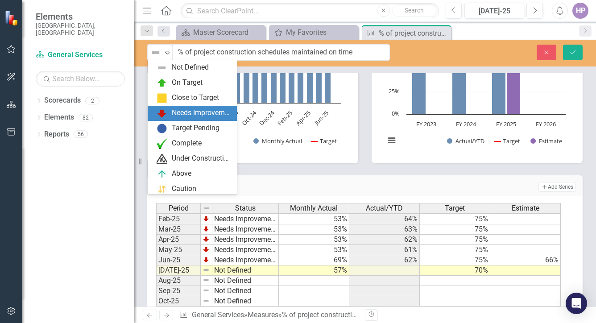
click at [179, 113] on div "Needs Improvement" at bounding box center [202, 113] width 60 height 10
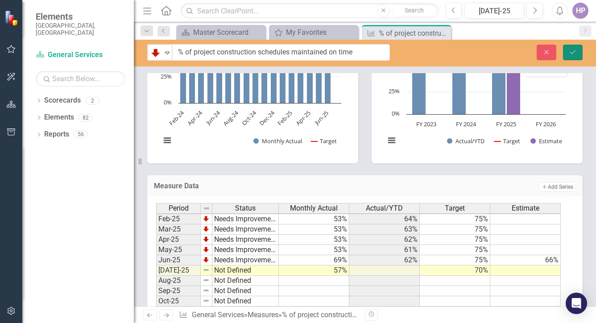
click at [574, 51] on icon "submit" at bounding box center [572, 52] width 5 height 4
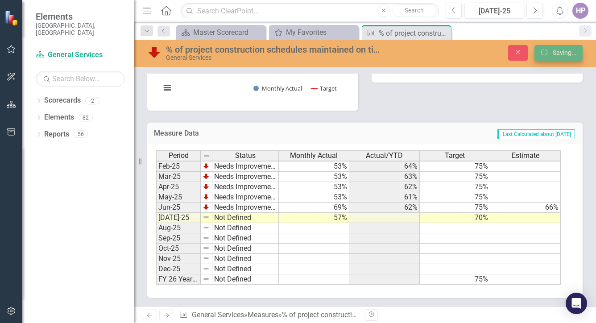
scroll to position [337, 0]
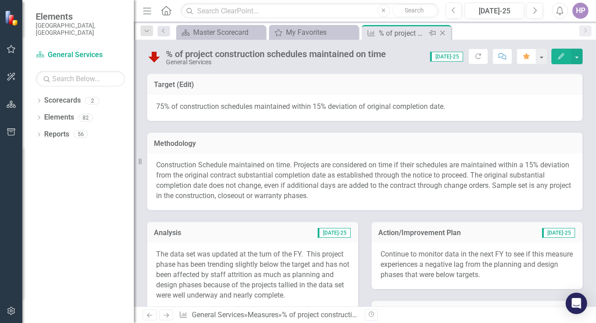
click at [443, 33] on icon "Close" at bounding box center [442, 32] width 9 height 7
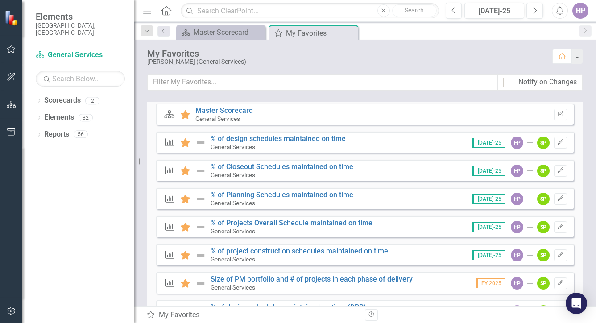
scroll to position [134, 0]
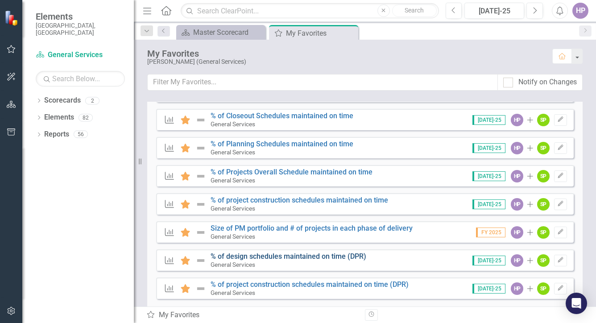
click at [263, 255] on link "% of design schedules maintained on time (DPR)" at bounding box center [288, 256] width 156 height 8
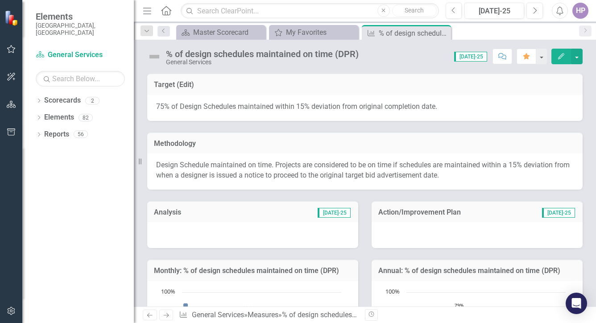
click at [222, 236] on div at bounding box center [252, 235] width 211 height 26
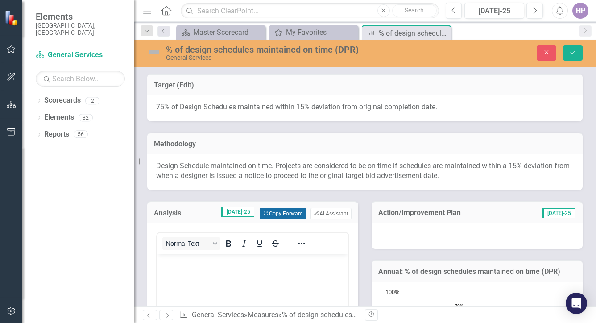
click at [284, 211] on button "Copy Forward Copy Forward" at bounding box center [283, 214] width 46 height 12
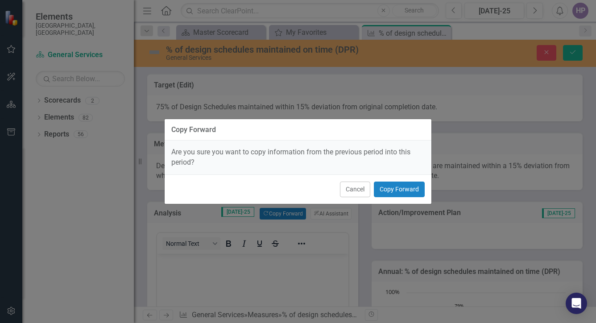
click at [406, 181] on div "Cancel Copy Forward" at bounding box center [298, 188] width 267 height 29
drag, startPoint x: 408, startPoint y: 185, endPoint x: 410, endPoint y: 193, distance: 8.1
click at [408, 185] on button "Copy Forward" at bounding box center [399, 189] width 51 height 16
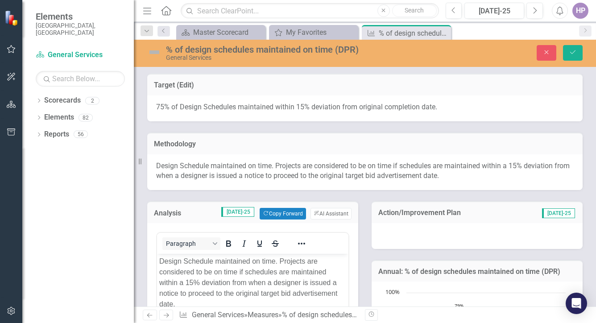
click at [412, 236] on div at bounding box center [476, 236] width 211 height 26
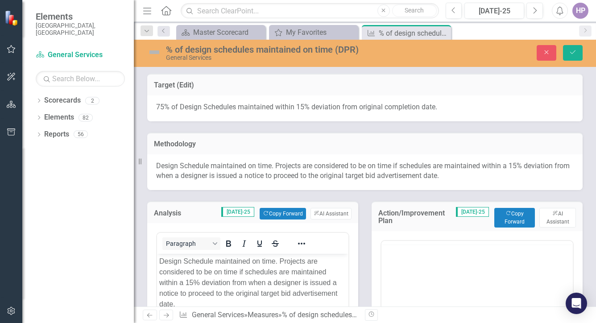
click at [506, 211] on button "Copy Forward Copy Forward" at bounding box center [514, 218] width 41 height 20
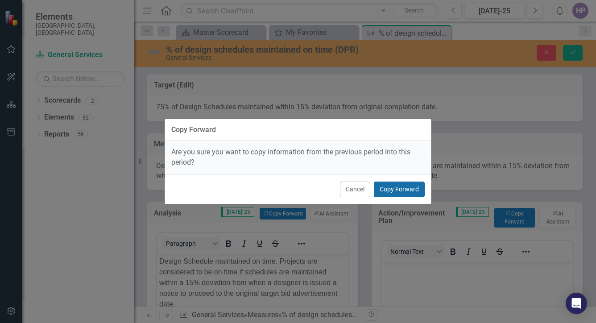
click at [398, 188] on button "Copy Forward" at bounding box center [399, 189] width 51 height 16
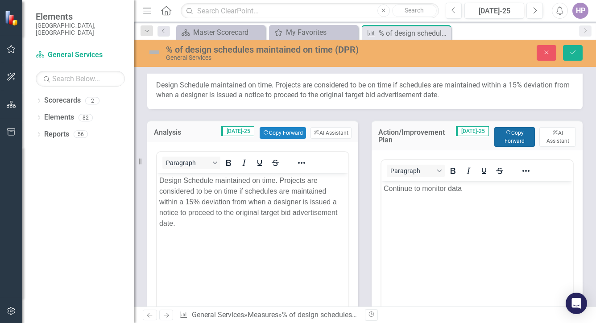
scroll to position [89, 0]
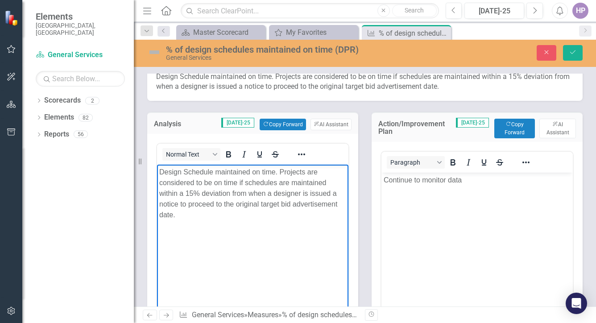
click at [293, 260] on body "Design Schedule maintained on time. Projects are considered to be on time if sc…" at bounding box center [252, 232] width 191 height 134
click at [423, 239] on body "Continue to monitor data" at bounding box center [476, 240] width 191 height 134
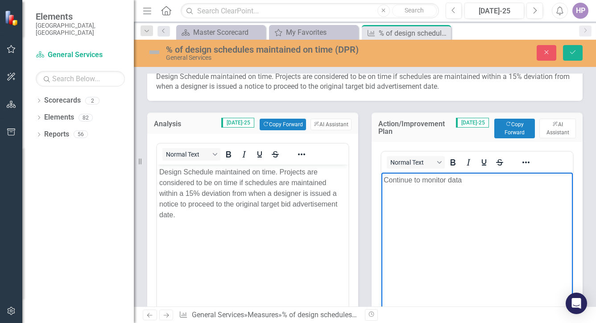
click at [307, 277] on body "Design Schedule maintained on time. Projects are considered to be on time if sc…" at bounding box center [252, 232] width 191 height 134
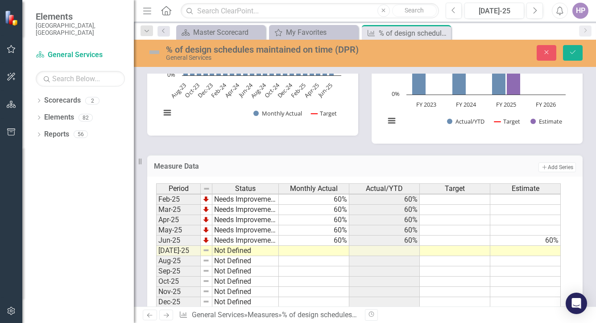
scroll to position [522, 0]
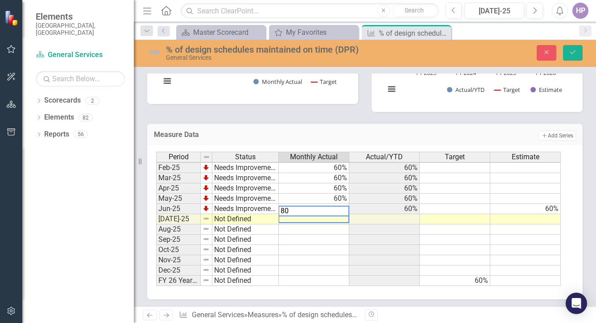
type textarea "80"
click at [156, 204] on div "Period Status Monthly Actual Actual/YTD Target Estimate Feb-24 Needs Improvemen…" at bounding box center [156, 157] width 0 height 257
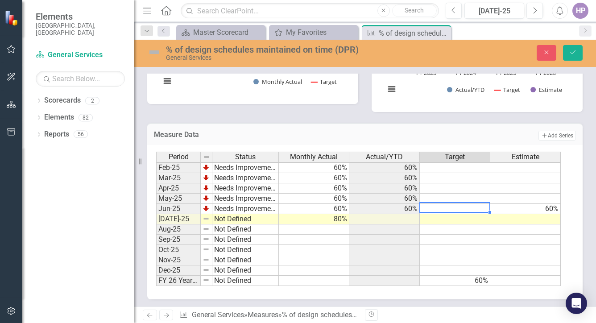
click at [468, 214] on td at bounding box center [455, 219] width 70 height 10
type textarea "75"
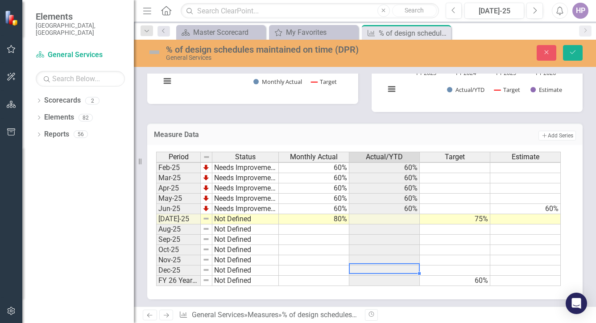
click at [156, 264] on div "Period Status Monthly Actual Actual/YTD Target Estimate Feb-24 Needs Improvemen…" at bounding box center [156, 157] width 0 height 257
click at [160, 49] on img at bounding box center [154, 52] width 14 height 14
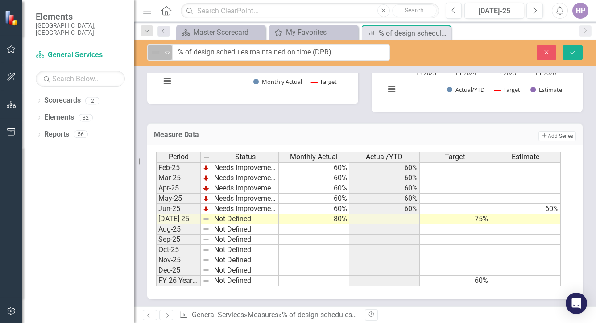
click at [160, 49] on img at bounding box center [155, 52] width 11 height 11
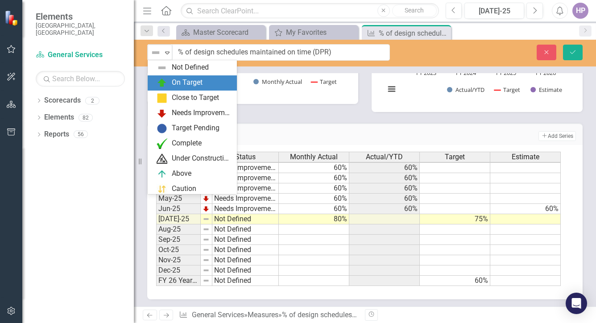
click at [166, 79] on img at bounding box center [162, 83] width 11 height 11
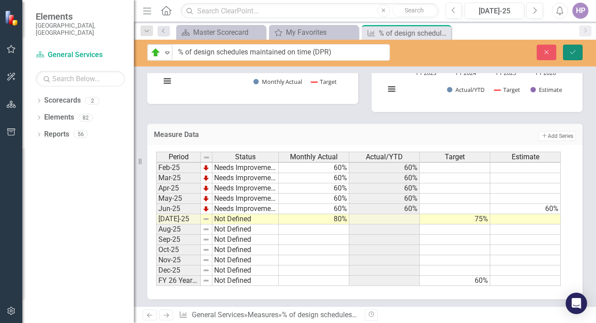
click at [573, 49] on icon "Save" at bounding box center [573, 52] width 8 height 6
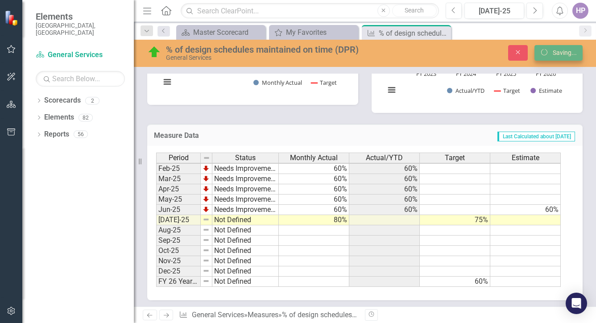
scroll to position [350, 0]
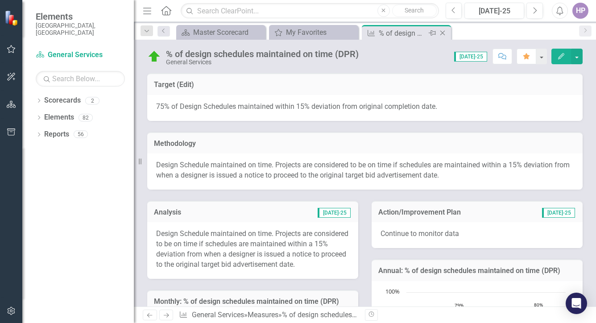
click at [442, 32] on icon "Close" at bounding box center [442, 32] width 9 height 7
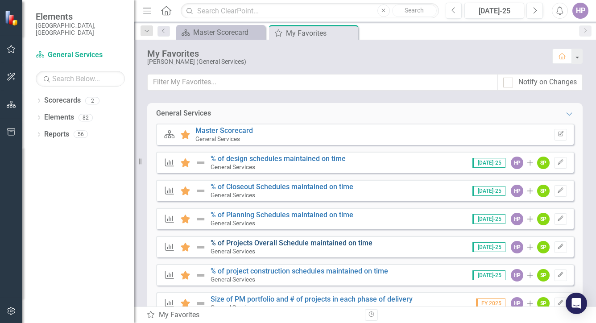
scroll to position [148, 0]
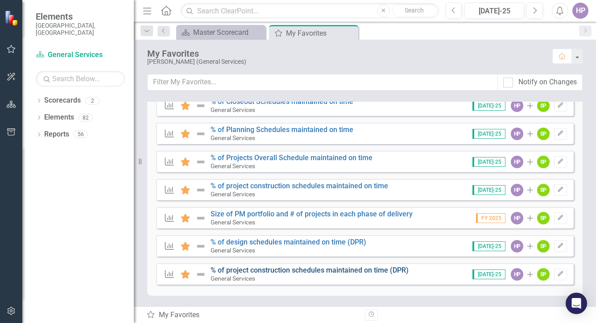
click at [250, 271] on link "% of project construction schedules maintained on time (DPR)" at bounding box center [309, 270] width 198 height 8
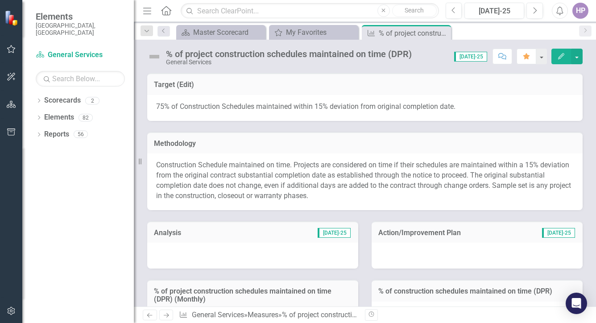
click at [202, 260] on div at bounding box center [252, 256] width 211 height 26
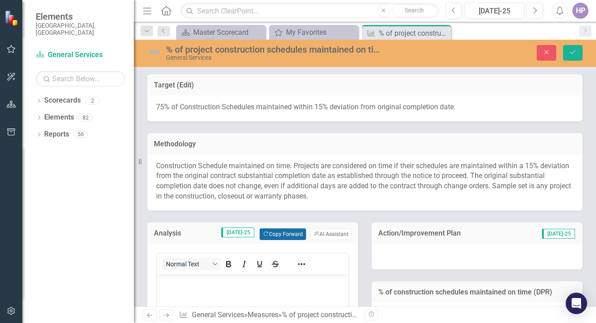
click at [280, 231] on button "Copy Forward Copy Forward" at bounding box center [283, 234] width 46 height 12
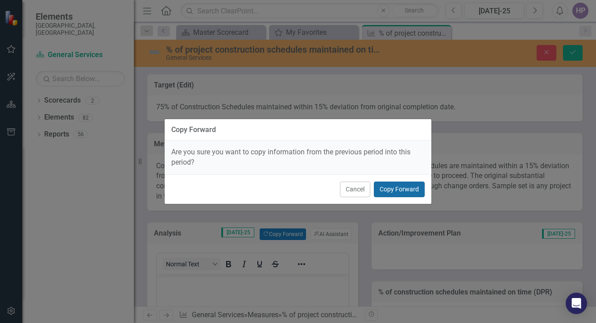
click at [404, 192] on button "Copy Forward" at bounding box center [399, 189] width 51 height 16
